Goal: Transaction & Acquisition: Purchase product/service

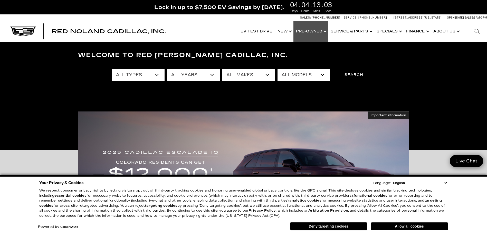
drag, startPoint x: 0, startPoint y: 0, endPoint x: 311, endPoint y: 31, distance: 313.0
click at [311, 31] on link "Show Pre-Owned" at bounding box center [311, 31] width 35 height 21
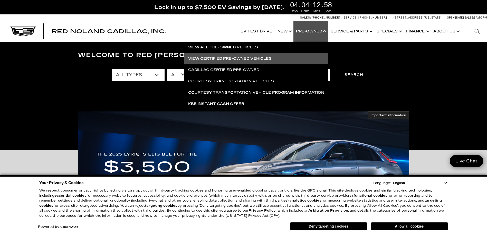
click at [226, 56] on link "View Certified Pre-Owned Vehicles" at bounding box center [256, 58] width 144 height 11
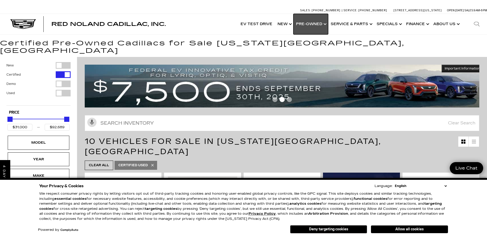
click at [310, 22] on link "Show Pre-Owned" at bounding box center [311, 24] width 35 height 21
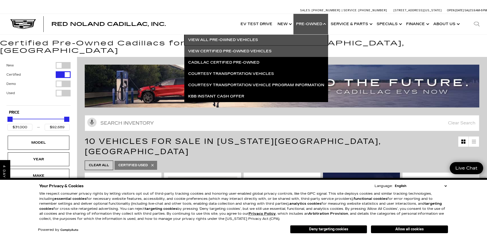
click at [270, 37] on link "View All Pre-Owned Vehicles" at bounding box center [256, 39] width 144 height 11
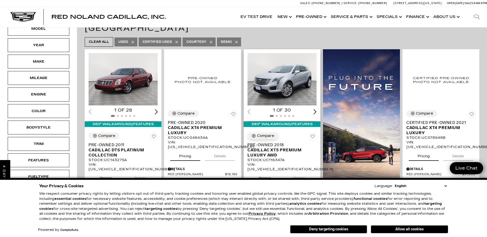
scroll to position [103, 0]
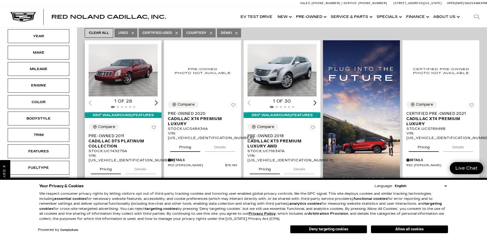
click at [155, 100] on div "Next slide" at bounding box center [156, 102] width 3 height 5
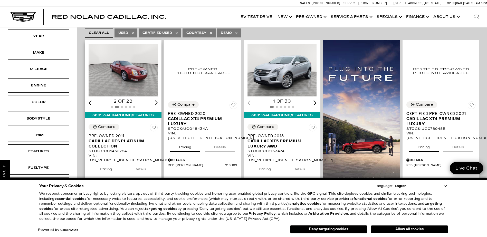
click at [155, 100] on div "Next slide" at bounding box center [156, 102] width 3 height 5
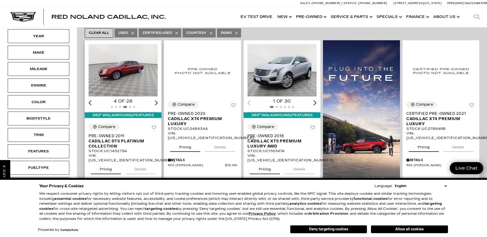
click at [155, 100] on div "Next slide" at bounding box center [156, 102] width 3 height 5
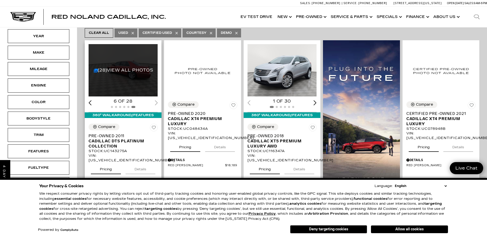
click at [154, 99] on div "6 of 28" at bounding box center [123, 102] width 69 height 6
click at [157, 99] on div "6 of 28" at bounding box center [123, 102] width 69 height 6
click at [109, 139] on span "Cadillac DTS Platinum Collection" at bounding box center [121, 144] width 65 height 10
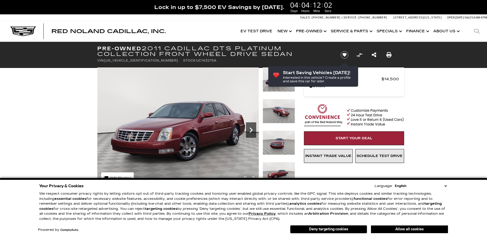
click at [251, 127] on icon "Next" at bounding box center [251, 130] width 10 height 10
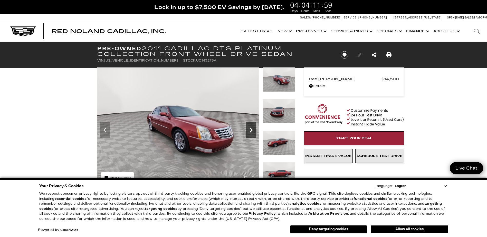
click at [251, 127] on icon "Next" at bounding box center [251, 130] width 10 height 10
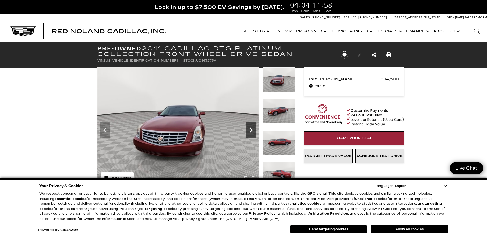
click at [251, 127] on icon "Next" at bounding box center [251, 130] width 10 height 10
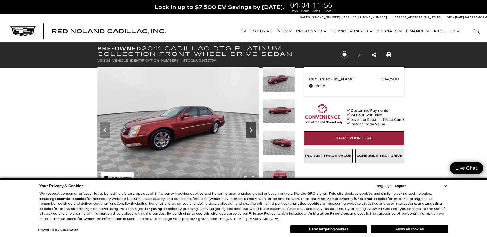
click at [251, 127] on icon "Next" at bounding box center [251, 130] width 10 height 10
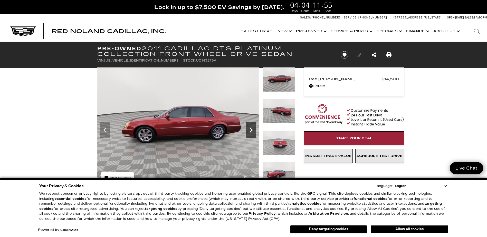
click at [251, 127] on icon "Next" at bounding box center [251, 130] width 10 height 10
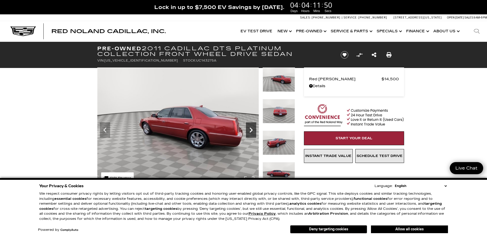
click at [251, 127] on icon "Next" at bounding box center [251, 130] width 10 height 10
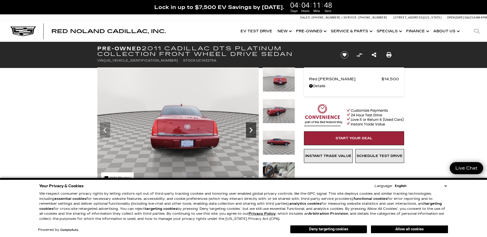
click at [251, 127] on icon "Next" at bounding box center [251, 130] width 10 height 10
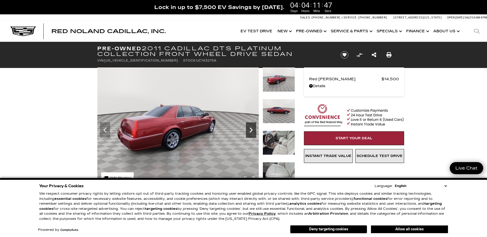
click at [251, 127] on icon "Next" at bounding box center [251, 130] width 10 height 10
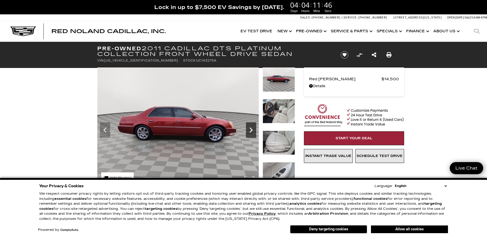
click at [251, 127] on icon "Next" at bounding box center [251, 130] width 10 height 10
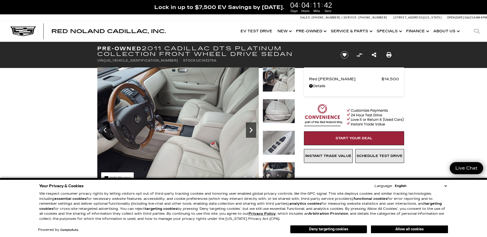
click at [251, 127] on icon "Next" at bounding box center [251, 130] width 10 height 10
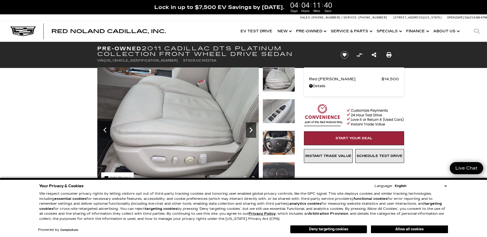
click at [251, 127] on icon "Next" at bounding box center [251, 130] width 10 height 10
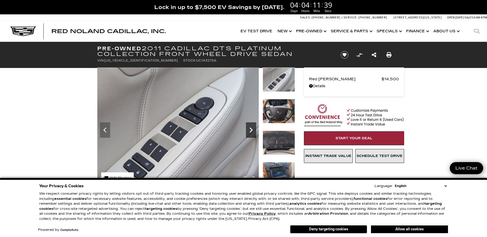
click at [251, 127] on icon "Next" at bounding box center [251, 130] width 10 height 10
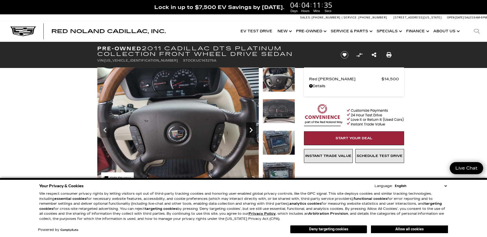
click at [251, 127] on icon "Next" at bounding box center [251, 130] width 10 height 10
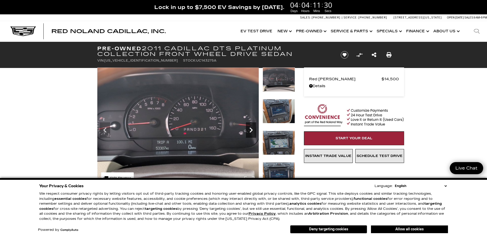
click at [251, 127] on icon "Next" at bounding box center [251, 130] width 10 height 10
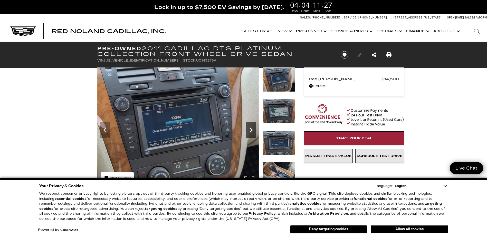
click at [251, 127] on icon "Next" at bounding box center [251, 130] width 10 height 10
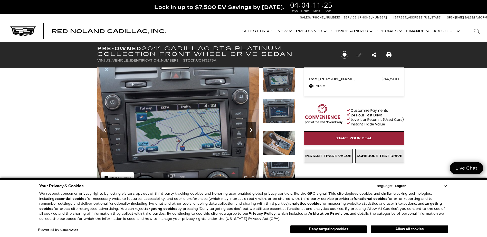
click at [251, 127] on icon "Next" at bounding box center [251, 130] width 10 height 10
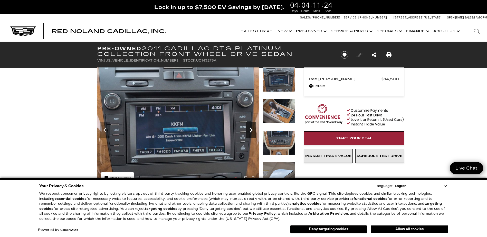
click at [251, 127] on icon "Next" at bounding box center [251, 130] width 10 height 10
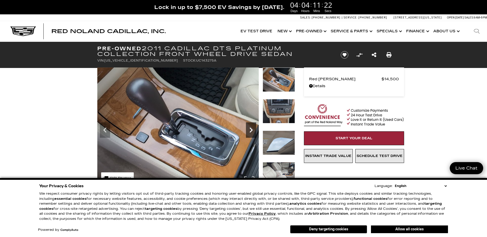
click at [251, 127] on icon "Next" at bounding box center [251, 130] width 10 height 10
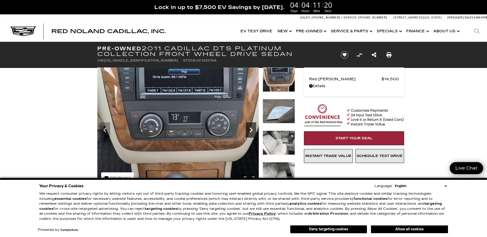
click at [251, 127] on icon "Next" at bounding box center [251, 130] width 10 height 10
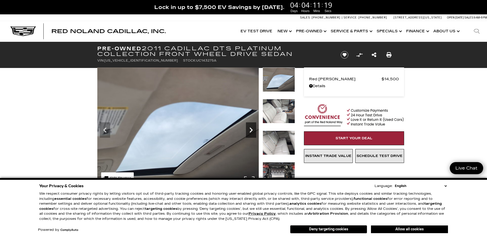
click at [251, 127] on icon "Next" at bounding box center [251, 130] width 10 height 10
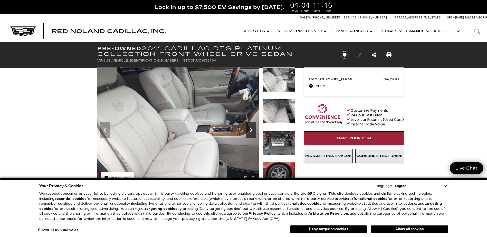
click at [251, 127] on icon "Next" at bounding box center [251, 130] width 10 height 10
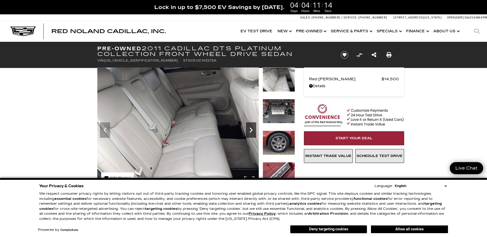
click at [251, 127] on icon "Next" at bounding box center [251, 130] width 10 height 10
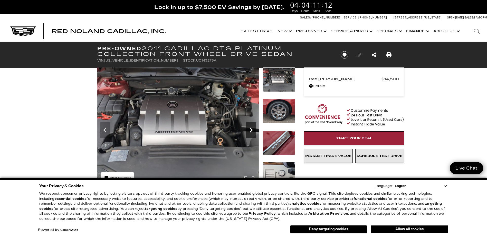
click at [251, 127] on icon "Next" at bounding box center [251, 130] width 10 height 10
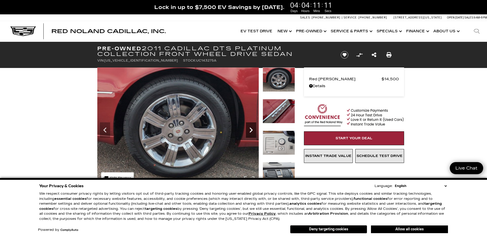
click at [251, 127] on icon "Next" at bounding box center [251, 130] width 10 height 10
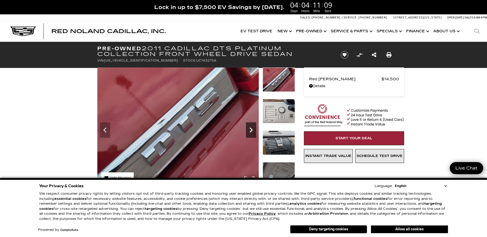
click at [251, 127] on icon "Next" at bounding box center [251, 130] width 10 height 10
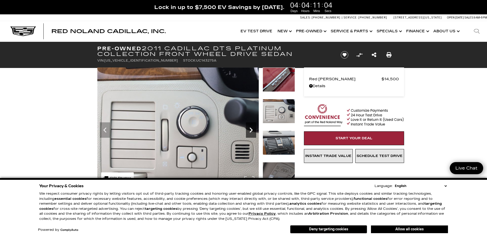
click at [251, 127] on icon "Next" at bounding box center [251, 130] width 10 height 10
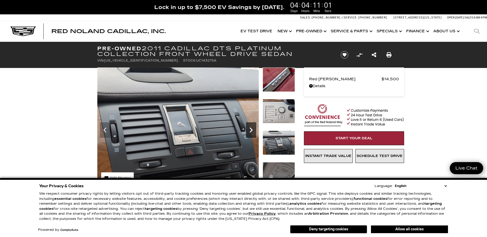
click at [251, 127] on icon "Next" at bounding box center [251, 130] width 10 height 10
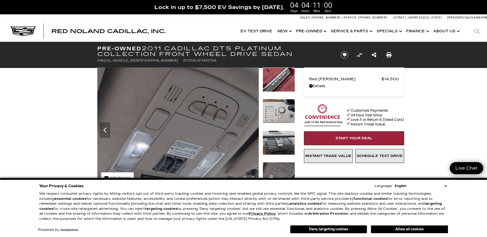
click at [251, 127] on img at bounding box center [178, 129] width 162 height 122
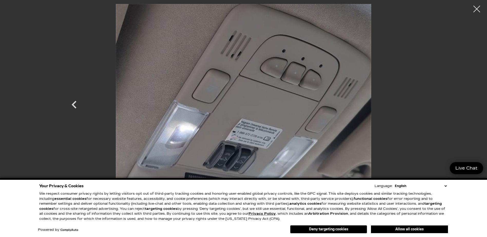
click at [475, 8] on div at bounding box center [477, 9] width 14 height 14
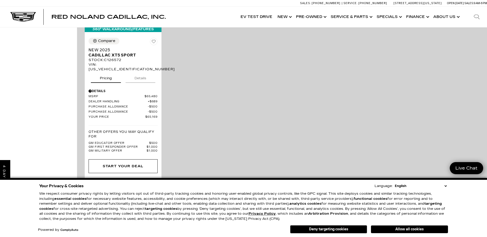
scroll to position [1130, 0]
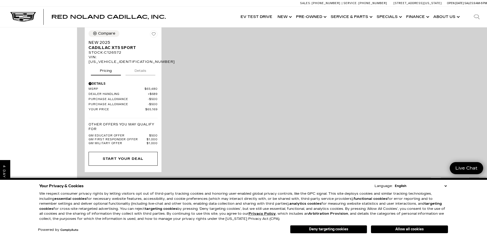
click at [476, 178] on icon "next page" at bounding box center [474, 182] width 3 height 8
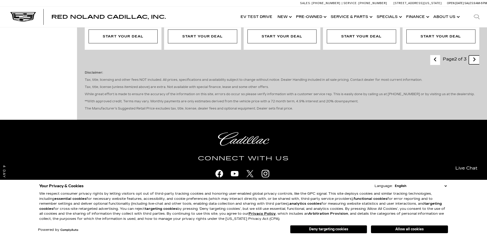
scroll to position [951, 0]
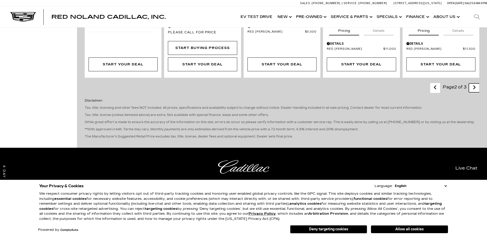
click at [480, 83] on link "Next - Page" at bounding box center [474, 87] width 11 height 9
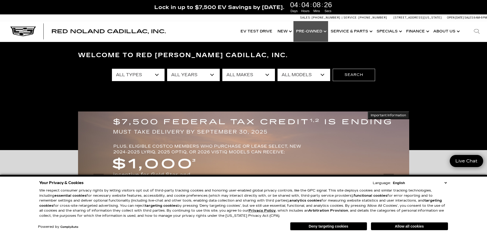
click at [307, 29] on link "Show Pre-Owned" at bounding box center [311, 31] width 35 height 21
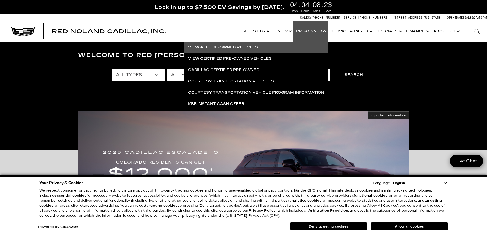
click at [234, 45] on link "View All Pre-Owned Vehicles" at bounding box center [256, 47] width 144 height 11
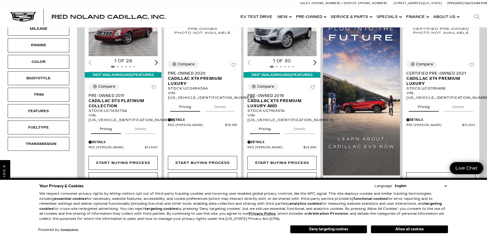
scroll to position [180, 0]
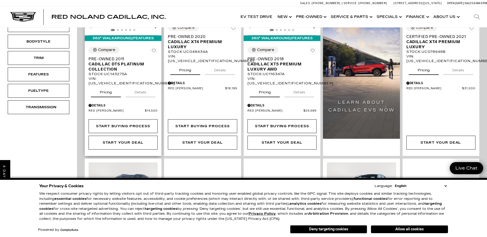
click at [145, 86] on button "Details" at bounding box center [141, 91] width 30 height 11
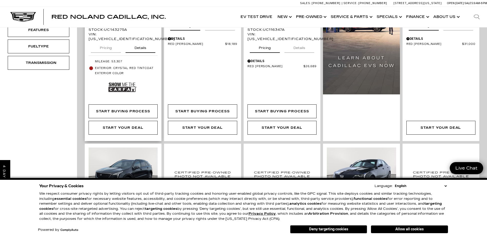
scroll to position [206, 0]
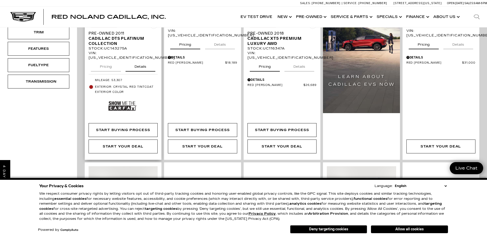
click at [123, 97] on img at bounding box center [122, 106] width 28 height 19
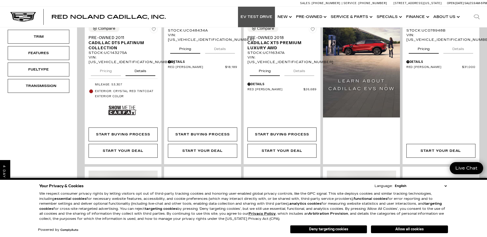
scroll to position [103, 0]
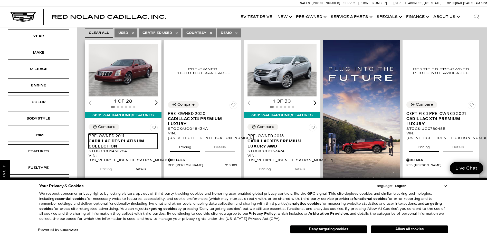
click at [105, 139] on span "Cadillac DTS Platinum Collection" at bounding box center [121, 144] width 65 height 10
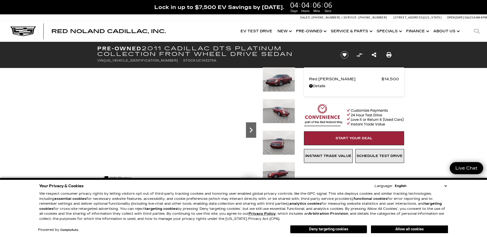
click at [253, 131] on icon "Next" at bounding box center [251, 130] width 10 height 10
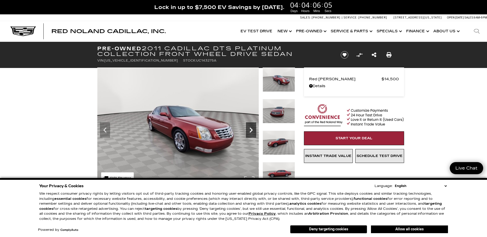
click at [253, 131] on icon "Next" at bounding box center [251, 130] width 10 height 10
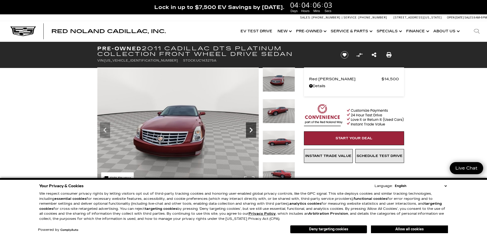
click at [253, 131] on icon "Next" at bounding box center [251, 130] width 10 height 10
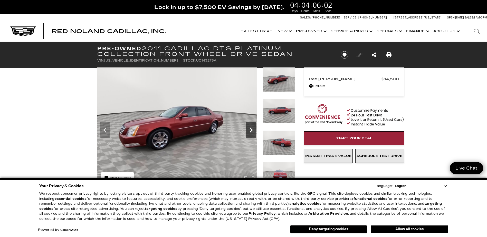
click at [251, 132] on icon "Next" at bounding box center [251, 130] width 10 height 10
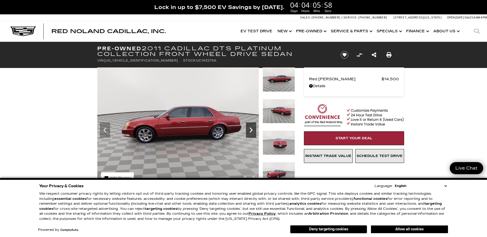
click at [251, 132] on icon "Next" at bounding box center [251, 130] width 3 height 5
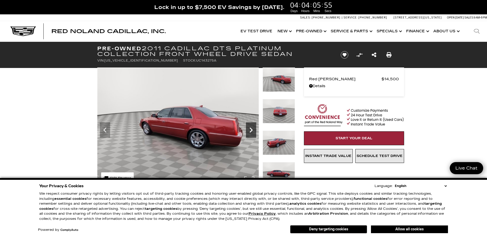
click at [251, 132] on icon "Next" at bounding box center [251, 130] width 3 height 5
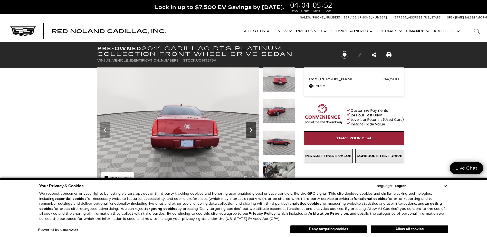
click at [251, 132] on icon "Next" at bounding box center [251, 130] width 3 height 5
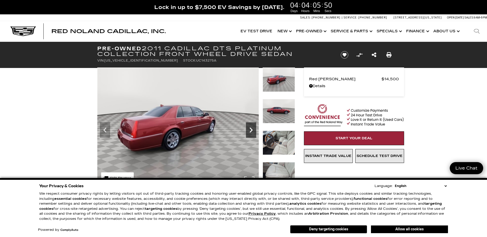
click at [251, 132] on icon "Next" at bounding box center [251, 130] width 3 height 5
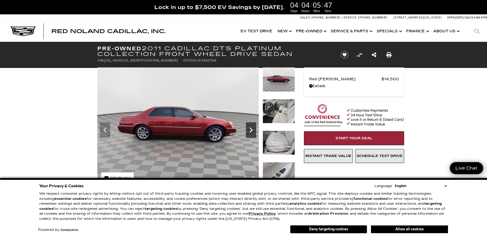
click at [251, 132] on icon "Next" at bounding box center [251, 130] width 3 height 5
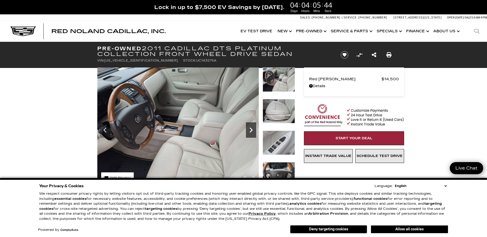
click at [251, 132] on icon "Next" at bounding box center [251, 130] width 3 height 5
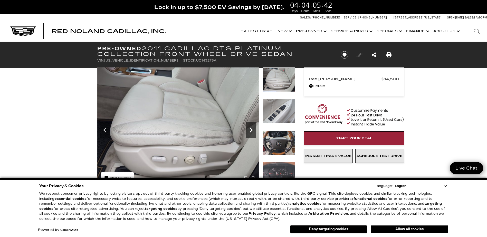
click at [251, 132] on icon "Next" at bounding box center [251, 130] width 3 height 5
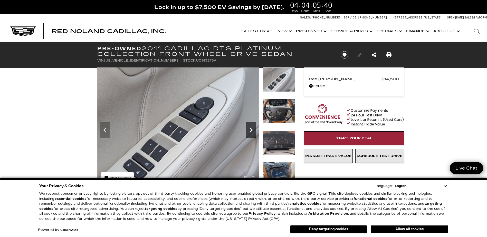
click at [250, 128] on icon "Next" at bounding box center [251, 130] width 3 height 5
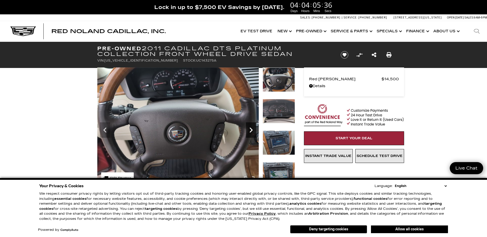
click at [250, 128] on icon "Next" at bounding box center [251, 130] width 3 height 5
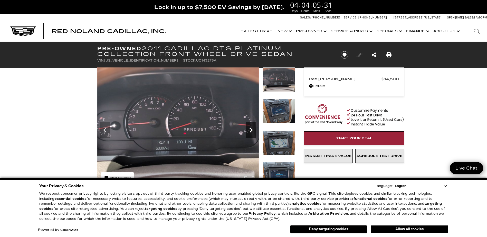
click at [250, 128] on icon "Next" at bounding box center [251, 130] width 3 height 5
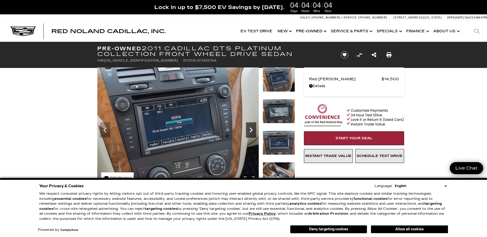
click at [250, 128] on icon "Next" at bounding box center [251, 130] width 3 height 5
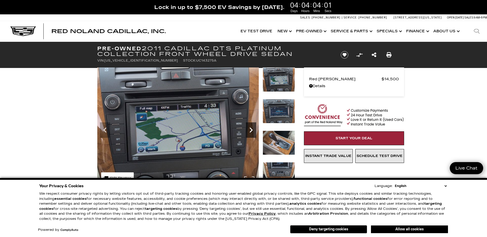
click at [250, 128] on icon "Next" at bounding box center [251, 130] width 3 height 5
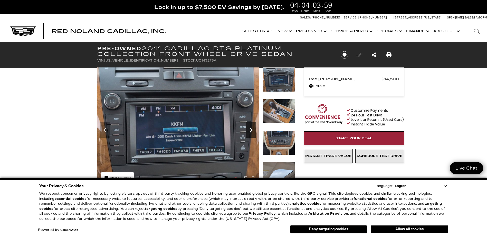
click at [250, 128] on icon "Next" at bounding box center [251, 130] width 3 height 5
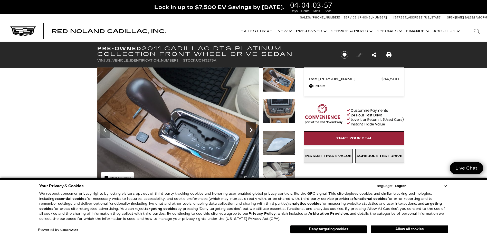
click at [250, 128] on icon "Next" at bounding box center [251, 130] width 3 height 5
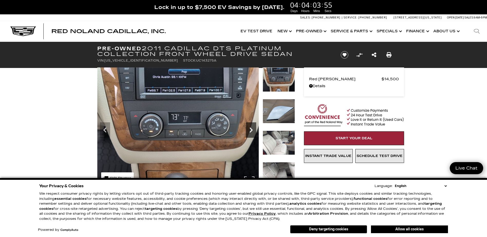
click at [250, 128] on icon "Next" at bounding box center [251, 130] width 3 height 5
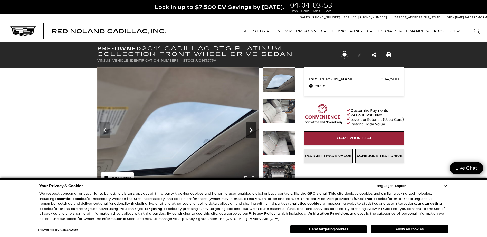
click at [250, 128] on icon "Next" at bounding box center [251, 130] width 3 height 5
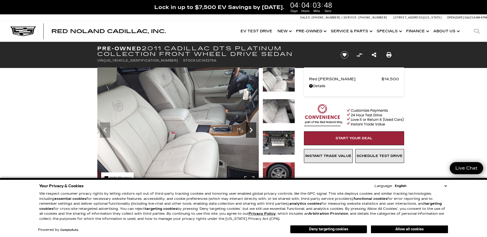
click at [250, 128] on icon "Next" at bounding box center [251, 130] width 3 height 5
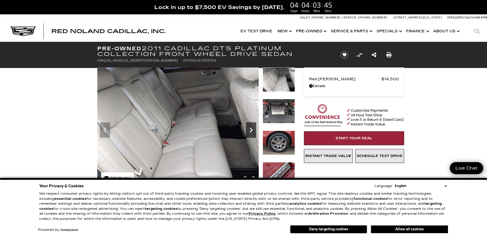
click at [250, 128] on icon "Next" at bounding box center [251, 130] width 3 height 5
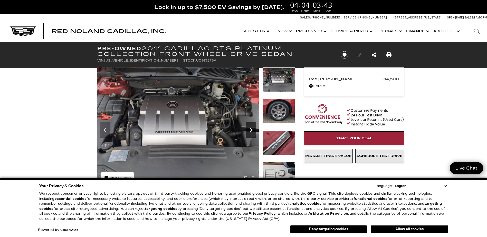
click at [250, 128] on icon "Next" at bounding box center [251, 130] width 3 height 5
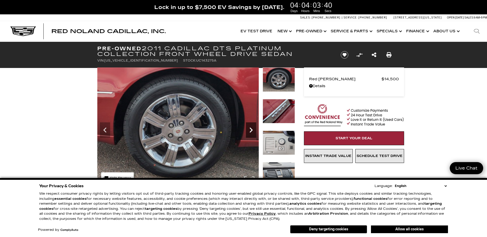
click at [250, 128] on icon "Next" at bounding box center [251, 130] width 3 height 5
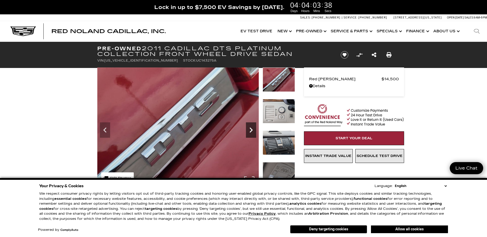
click at [250, 128] on icon "Next" at bounding box center [251, 130] width 3 height 5
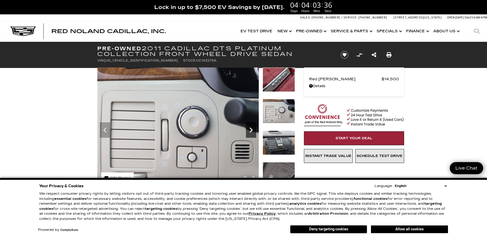
click at [250, 128] on icon "Next" at bounding box center [251, 130] width 3 height 5
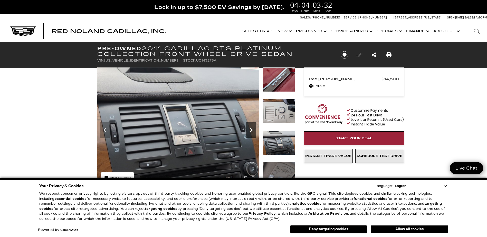
click at [250, 128] on icon "Next" at bounding box center [251, 130] width 3 height 5
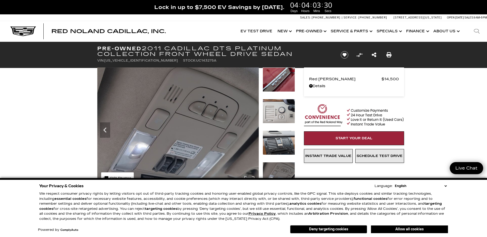
click at [250, 128] on img at bounding box center [178, 129] width 162 height 122
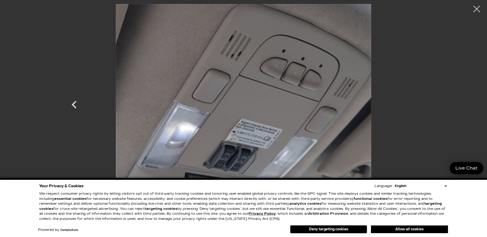
click at [478, 9] on div at bounding box center [477, 9] width 14 height 14
